Goal: Task Accomplishment & Management: Manage account settings

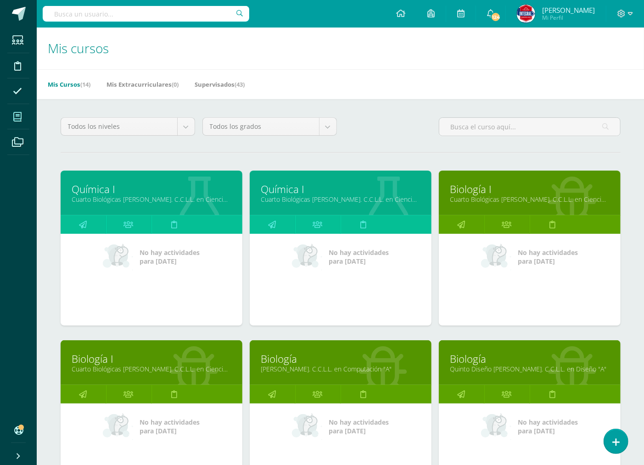
click at [479, 193] on link "Biología I" at bounding box center [529, 189] width 159 height 14
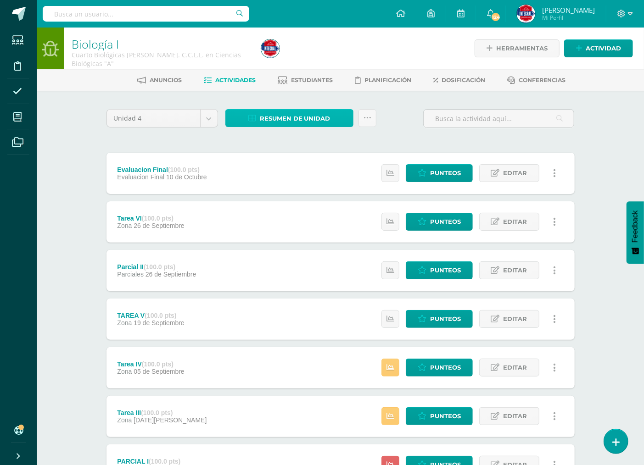
click at [295, 113] on span "Resumen de unidad" at bounding box center [295, 118] width 71 height 17
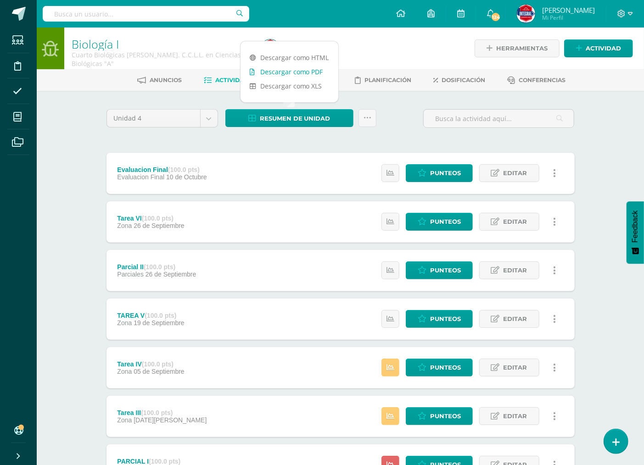
click at [291, 70] on link "Descargar como PDF" at bounding box center [290, 72] width 98 height 14
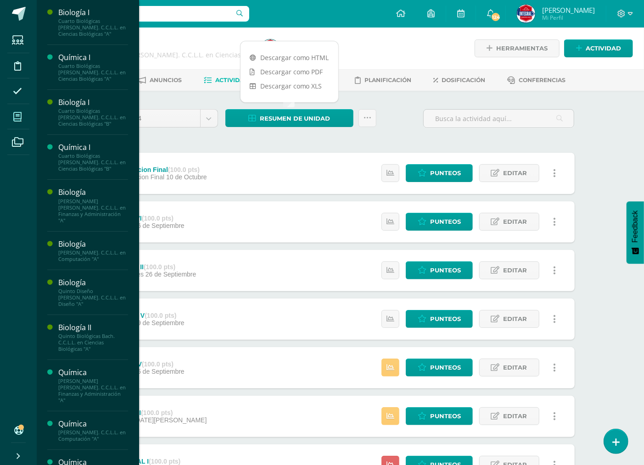
click at [18, 116] on icon at bounding box center [17, 116] width 8 height 9
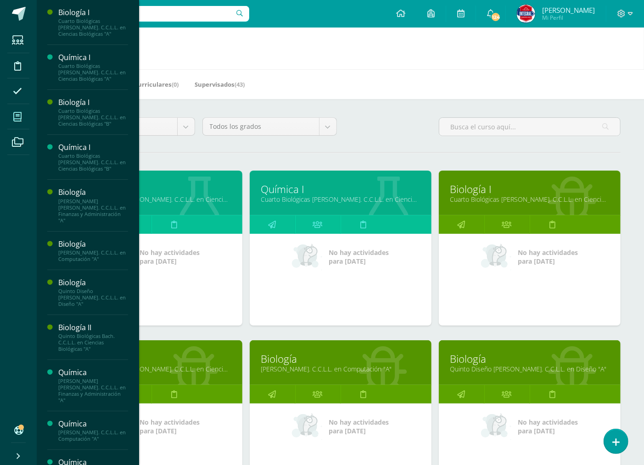
click at [177, 198] on link "Cuarto Biológicas [PERSON_NAME]. C.C.L.L. en Ciencias Biológicas "A"" at bounding box center [151, 199] width 159 height 9
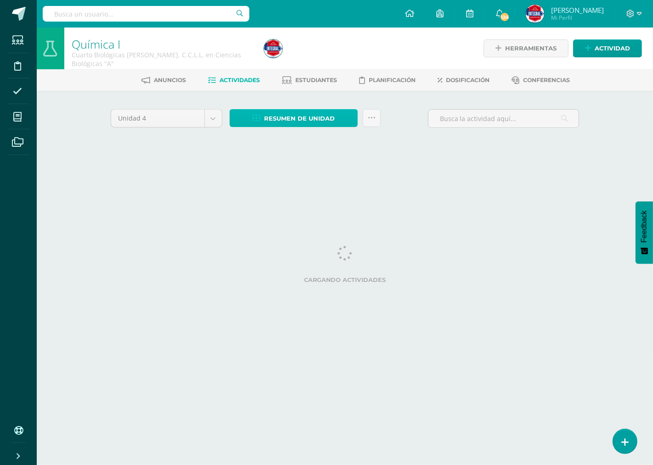
click at [292, 112] on span "Resumen de unidad" at bounding box center [299, 118] width 71 height 17
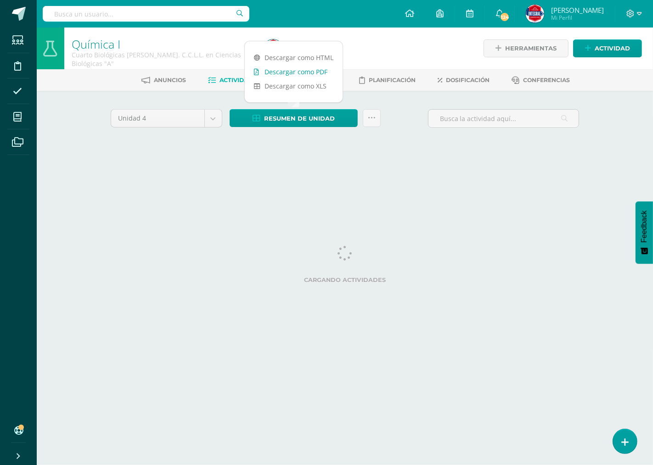
click at [305, 69] on link "Descargar como PDF" at bounding box center [294, 72] width 98 height 14
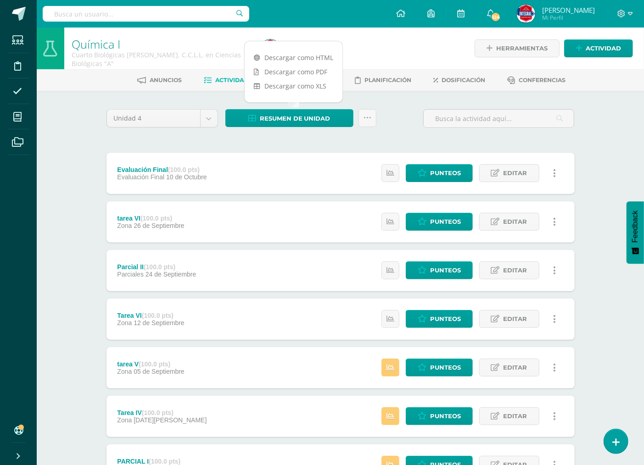
click at [81, 123] on div "Química I Cuarto Biológicas Bach. C.C.L.L. en Ciencias Biológicas "A" Herramien…" at bounding box center [340, 359] width 607 height 662
click at [305, 81] on span "Estudiantes" at bounding box center [312, 80] width 42 height 7
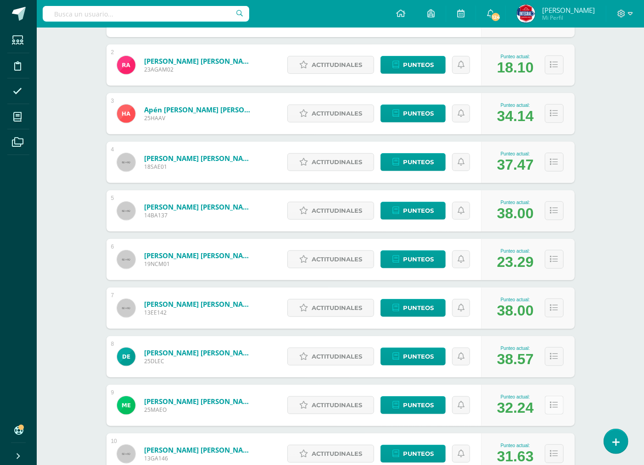
scroll to position [270, 0]
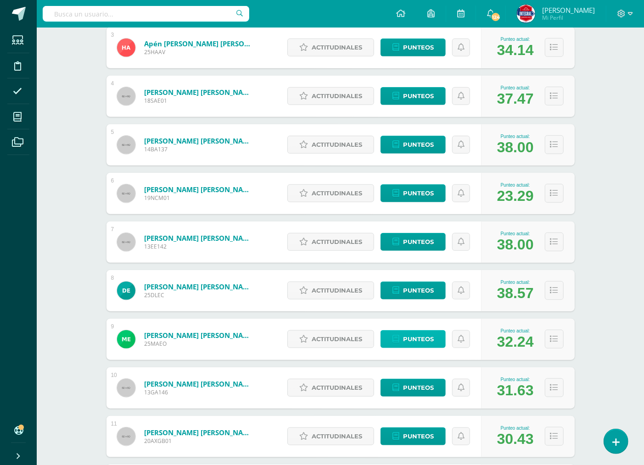
click at [411, 338] on span "Punteos" at bounding box center [418, 339] width 31 height 17
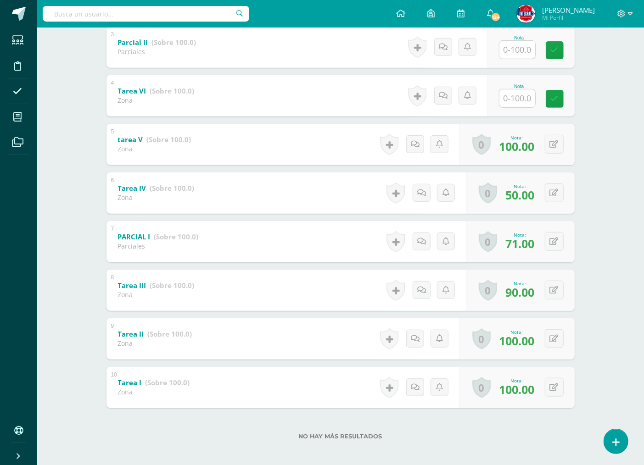
scroll to position [303, 0]
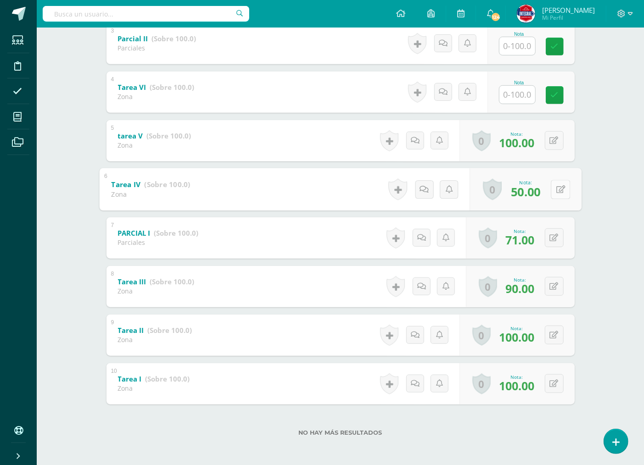
click at [549, 185] on div "0 Logros Logros obtenidos Aún no hay logros agregados Nota: 50.00" at bounding box center [526, 189] width 112 height 43
click at [556, 186] on icon at bounding box center [560, 189] width 9 height 8
type input "100"
click at [532, 193] on icon at bounding box center [536, 193] width 8 height 8
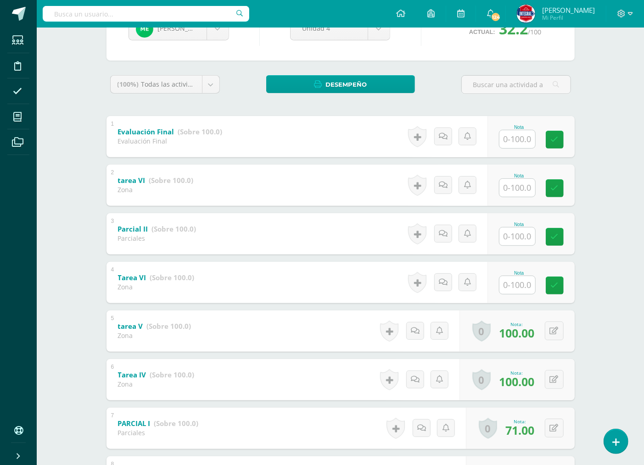
scroll to position [0, 0]
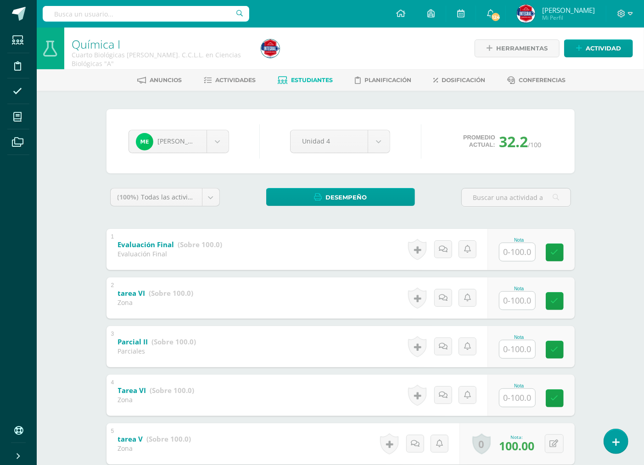
click at [303, 78] on span "Estudiantes" at bounding box center [312, 80] width 42 height 7
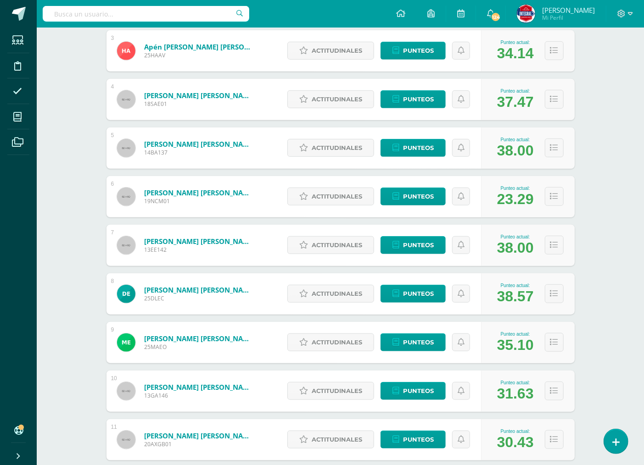
scroll to position [270, 0]
